Goal: Information Seeking & Learning: Learn about a topic

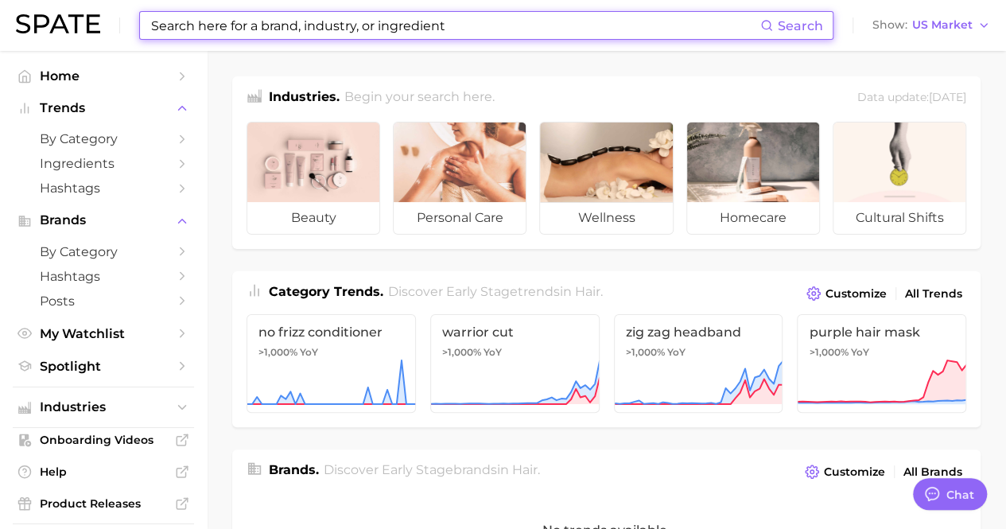
click at [304, 33] on input at bounding box center [455, 25] width 611 height 27
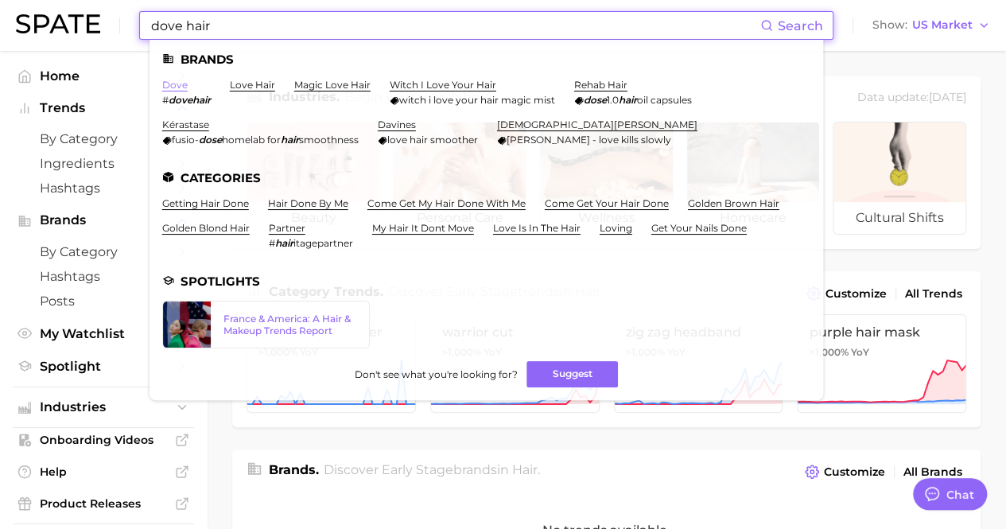
type input "dove hair"
click at [173, 89] on link "dove" at bounding box center [174, 85] width 25 height 12
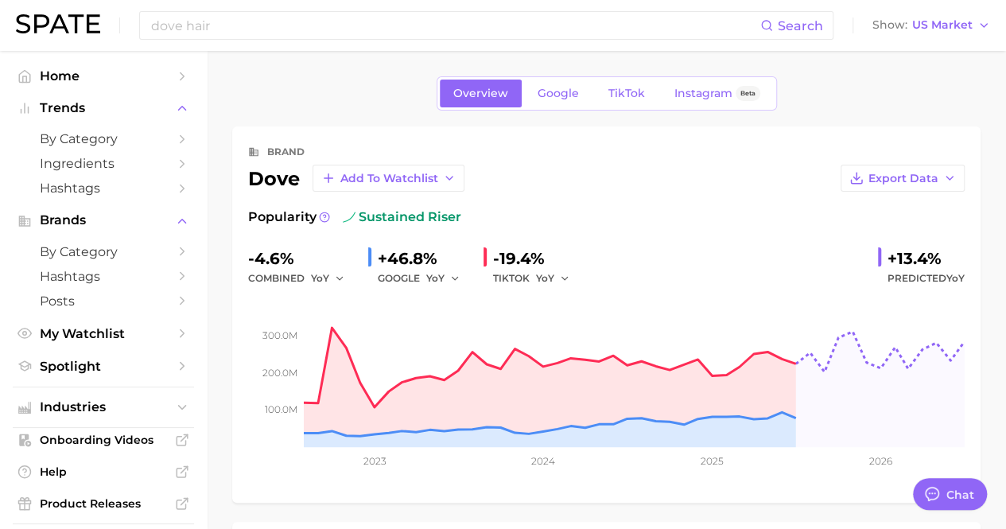
type textarea "x"
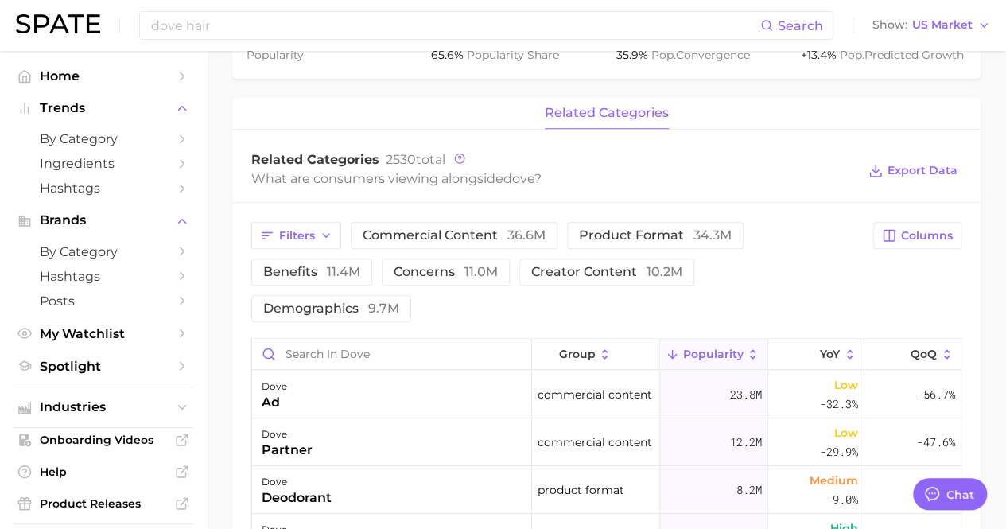
scroll to position [651, 0]
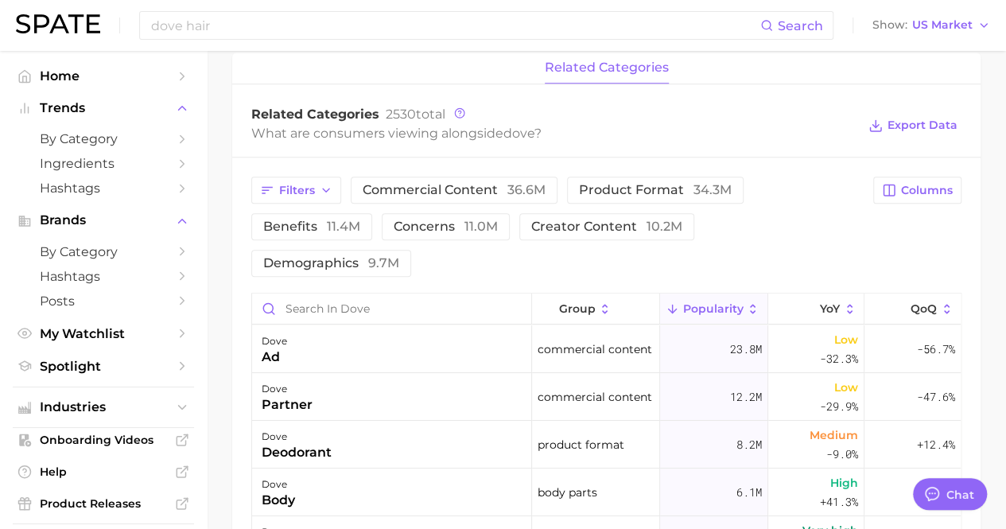
click at [1002, 393] on main "Overview Google TikTok Instagram Beta brand dove Add to Watchlist Export Data P…" at bounding box center [606, 159] width 799 height 1521
